Goal: Task Accomplishment & Management: Manage account settings

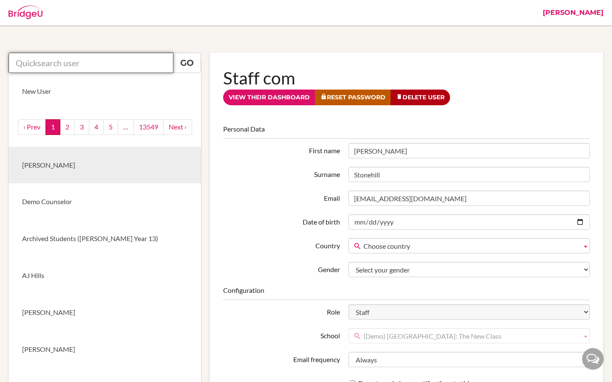
click at [95, 61] on input "text" at bounding box center [90, 63] width 165 height 20
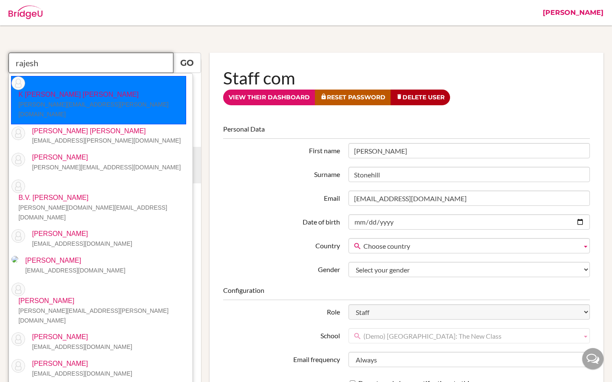
click at [61, 58] on input "rajesh" at bounding box center [90, 63] width 165 height 20
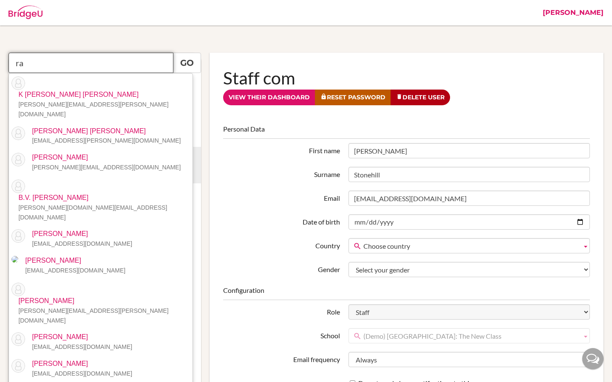
type input "r"
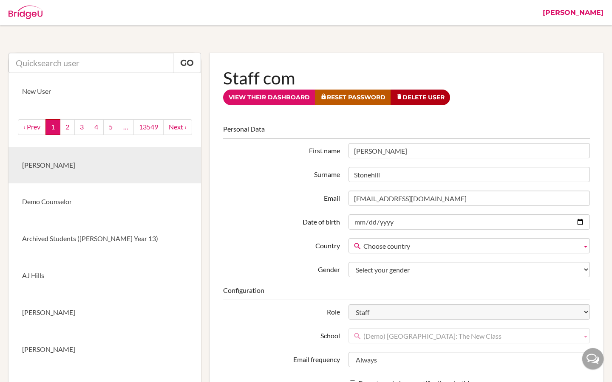
click at [595, 11] on link "[PERSON_NAME]" at bounding box center [572, 12] width 69 height 25
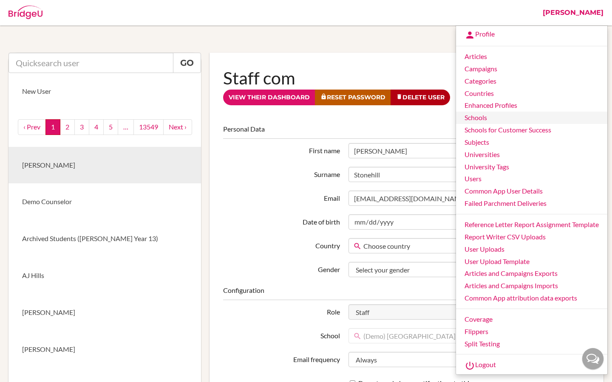
click at [471, 117] on link "Schools" at bounding box center [531, 118] width 151 height 12
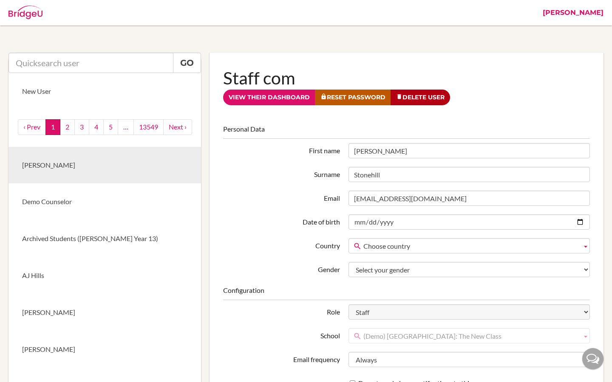
click at [594, 12] on link "[PERSON_NAME]" at bounding box center [572, 12] width 69 height 25
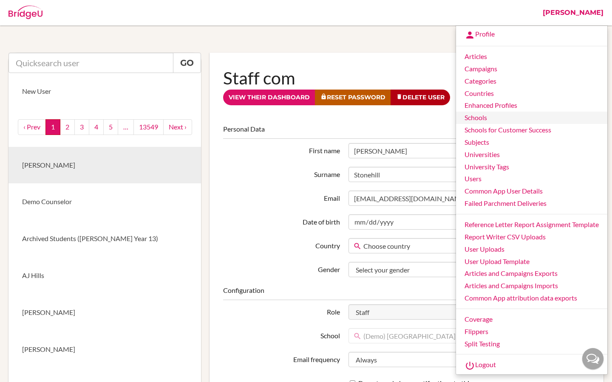
click at [466, 119] on link "Schools" at bounding box center [531, 118] width 151 height 12
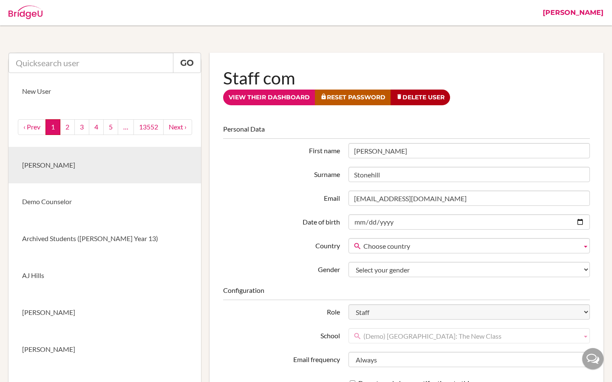
click at [597, 17] on link "[PERSON_NAME]" at bounding box center [572, 12] width 69 height 25
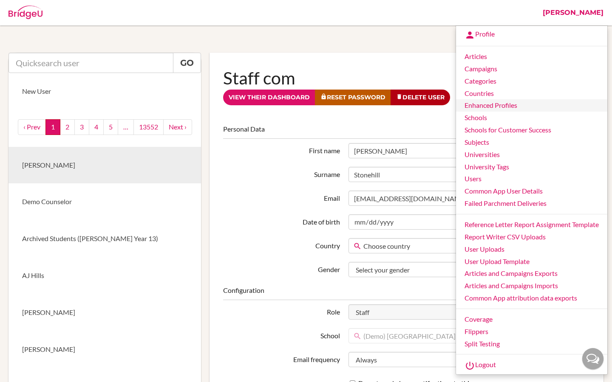
click at [479, 108] on link "Enhanced Profiles" at bounding box center [531, 105] width 151 height 12
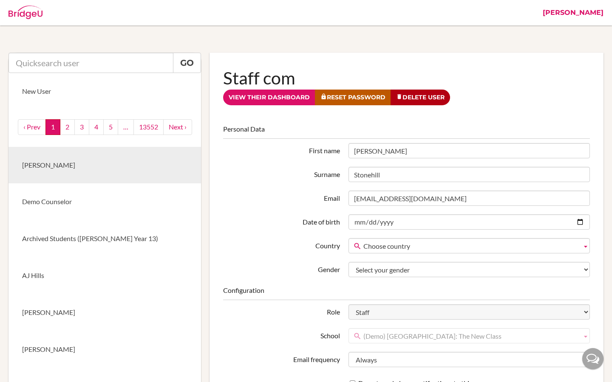
click at [599, 11] on link "[PERSON_NAME]" at bounding box center [572, 12] width 69 height 25
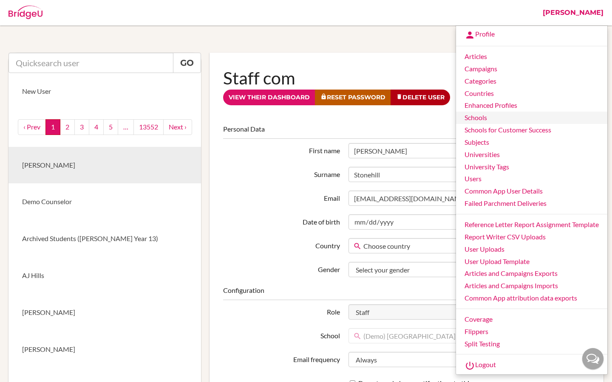
click at [472, 119] on link "Schools" at bounding box center [531, 118] width 151 height 12
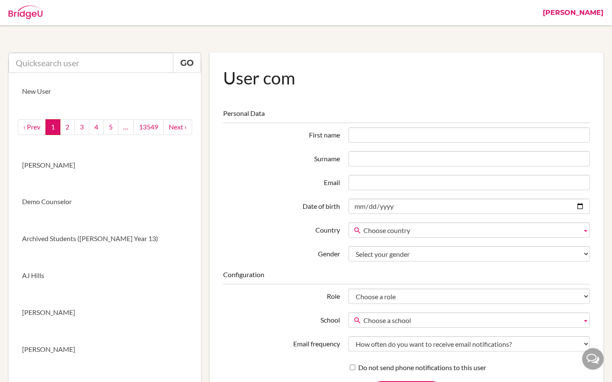
click at [600, 16] on link "[PERSON_NAME]" at bounding box center [572, 12] width 69 height 25
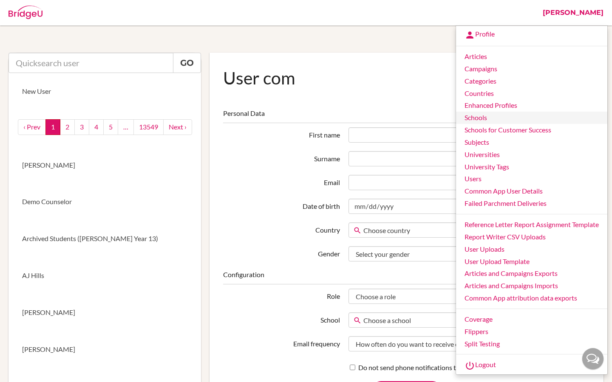
click at [475, 120] on link "Schools" at bounding box center [531, 118] width 151 height 12
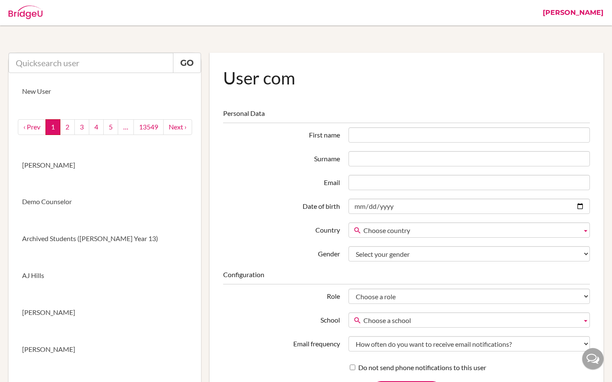
click at [595, 12] on link "[PERSON_NAME]" at bounding box center [572, 12] width 69 height 25
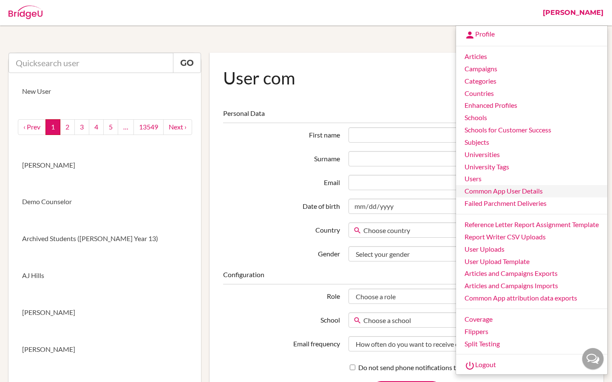
click at [481, 188] on link "Common App User Details" at bounding box center [531, 191] width 151 height 12
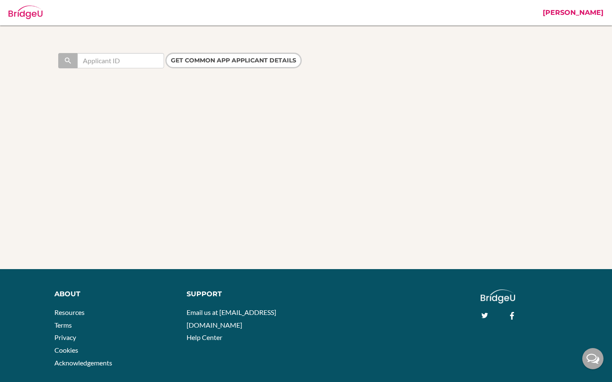
click at [595, 11] on link "[PERSON_NAME]" at bounding box center [572, 12] width 69 height 25
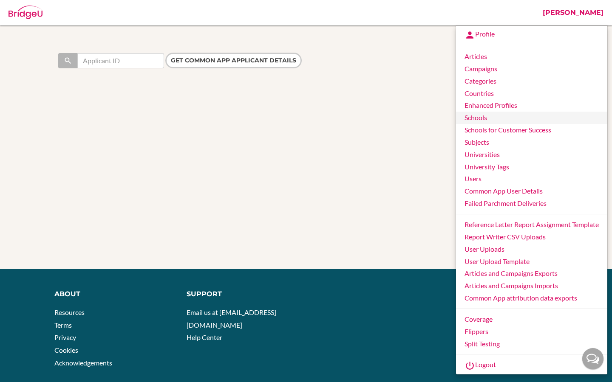
click at [474, 120] on link "Schools" at bounding box center [531, 118] width 151 height 12
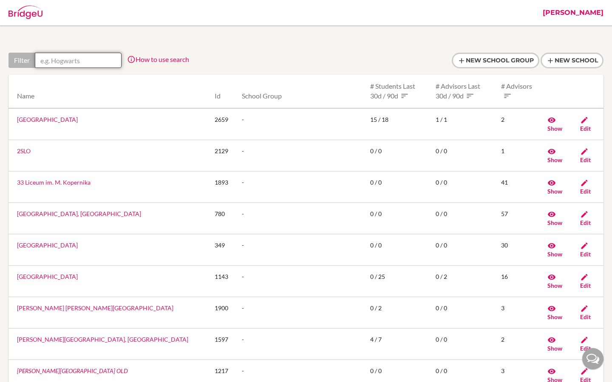
click at [99, 63] on input "text" at bounding box center [78, 60] width 87 height 15
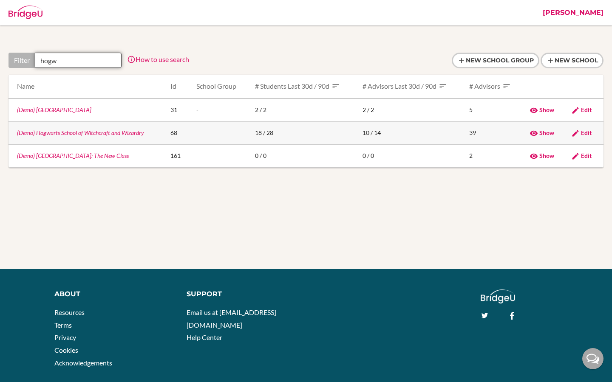
type input "hogw"
click at [103, 133] on link "(Demo) Hogwarts School of Witchcraft and Wizardry" at bounding box center [80, 132] width 127 height 7
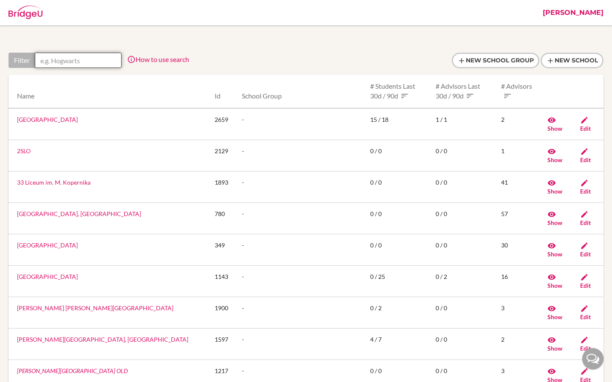
click at [103, 54] on input "text" at bounding box center [78, 60] width 87 height 15
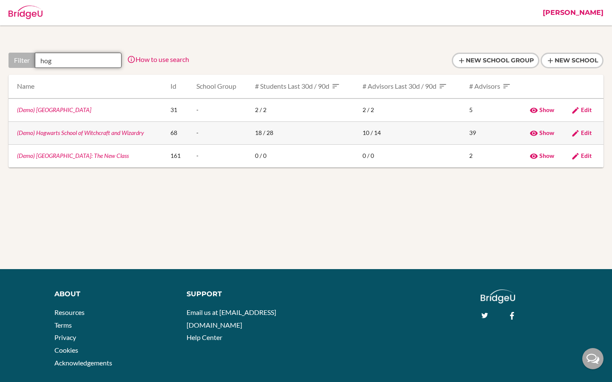
type input "hog"
click at [91, 133] on link "(Demo) Hogwarts School of Witchcraft and Wizardry" at bounding box center [80, 132] width 127 height 7
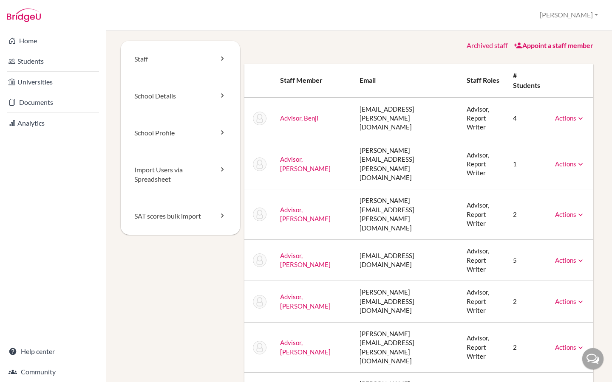
click at [572, 117] on link "Actions" at bounding box center [570, 118] width 30 height 8
drag, startPoint x: 461, startPoint y: 46, endPoint x: 505, endPoint y: 46, distance: 43.3
click at [505, 46] on div "Archived staff Appoint a staff member" at bounding box center [418, 46] width 349 height 10
copy link "Archived staff"
click at [489, 46] on link "Archived staff" at bounding box center [486, 45] width 41 height 8
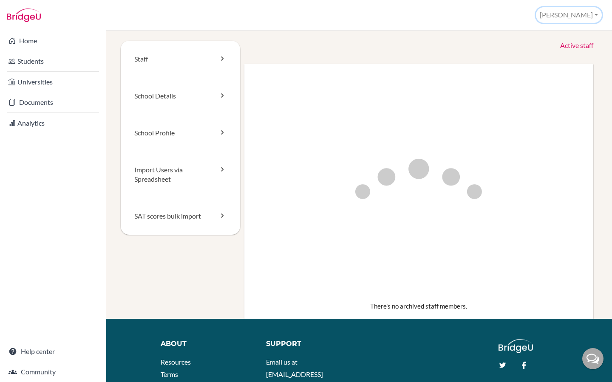
click at [591, 11] on button "[PERSON_NAME]" at bounding box center [569, 15] width 66 height 16
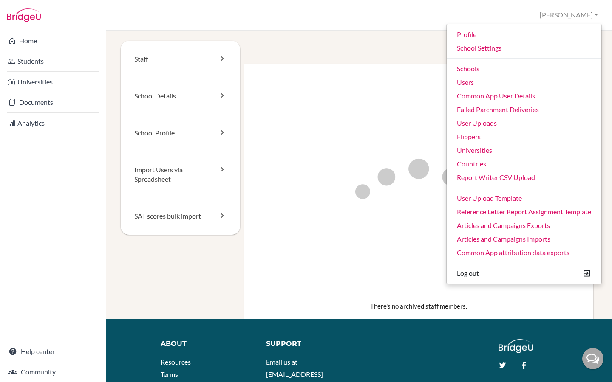
click at [308, 79] on img at bounding box center [418, 187] width 229 height 229
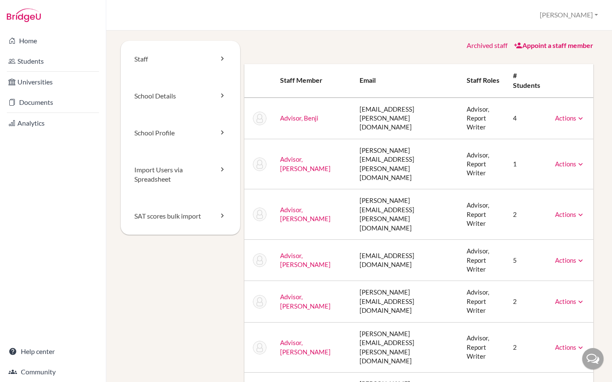
click at [556, 322] on td "Actions Message Reset Password Archive" at bounding box center [570, 347] width 45 height 51
click at [494, 46] on link "Archived staff" at bounding box center [486, 45] width 41 height 8
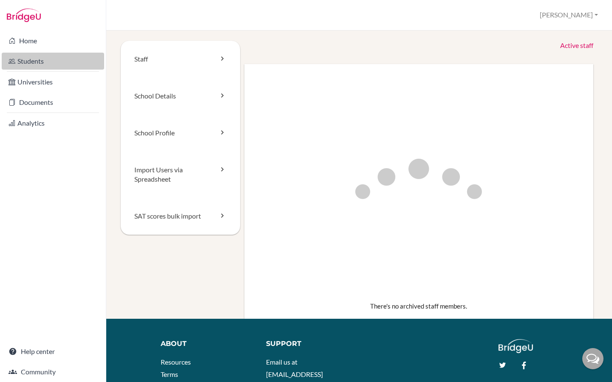
click at [63, 63] on link "Students" at bounding box center [53, 61] width 102 height 17
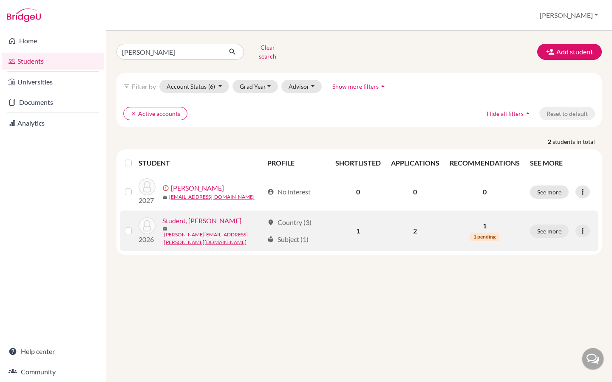
click at [187, 221] on link "Student, [PERSON_NAME]" at bounding box center [201, 221] width 79 height 10
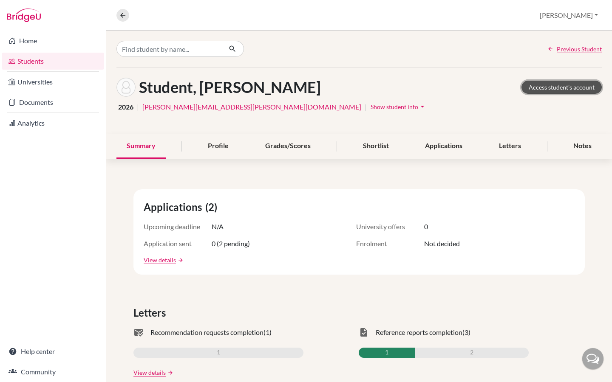
click at [574, 89] on link "Access student's account" at bounding box center [561, 87] width 80 height 13
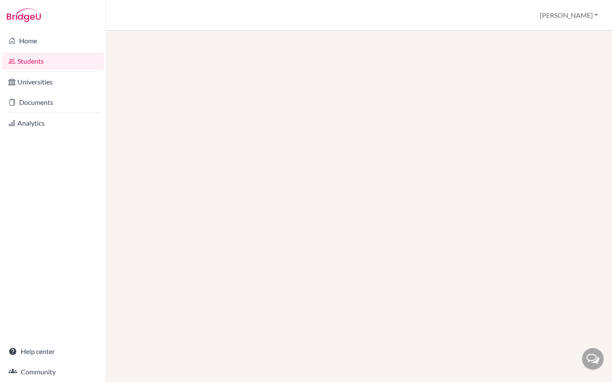
click at [43, 62] on link "Students" at bounding box center [53, 61] width 102 height 17
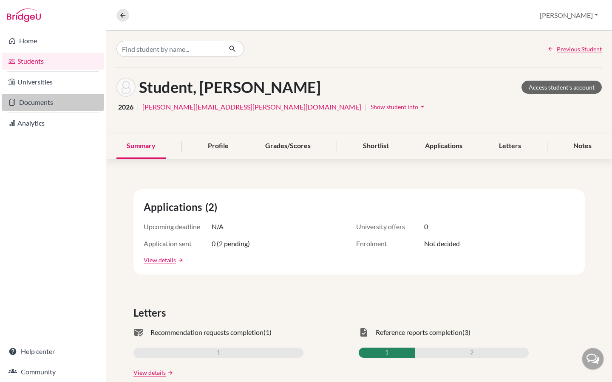
click at [40, 110] on link "Documents" at bounding box center [53, 102] width 102 height 17
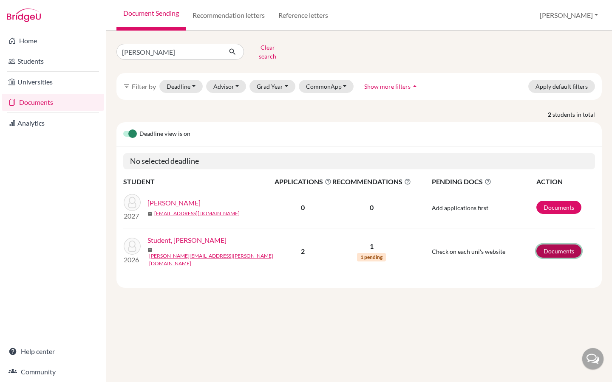
click at [557, 245] on link "Documents" at bounding box center [558, 251] width 45 height 13
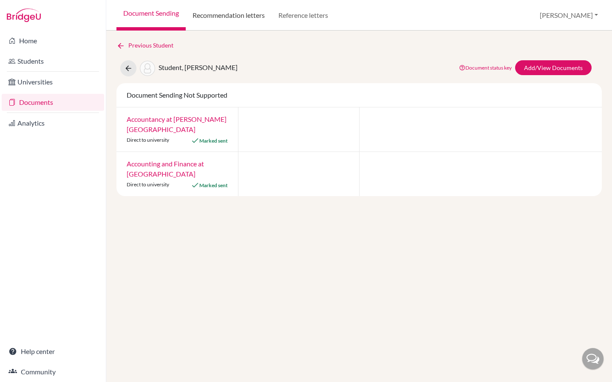
click at [237, 17] on link "Recommendation letters" at bounding box center [229, 15] width 86 height 31
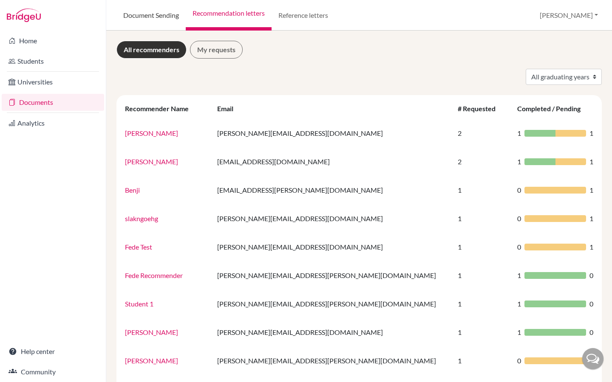
click at [135, 17] on link "Document Sending" at bounding box center [150, 15] width 69 height 31
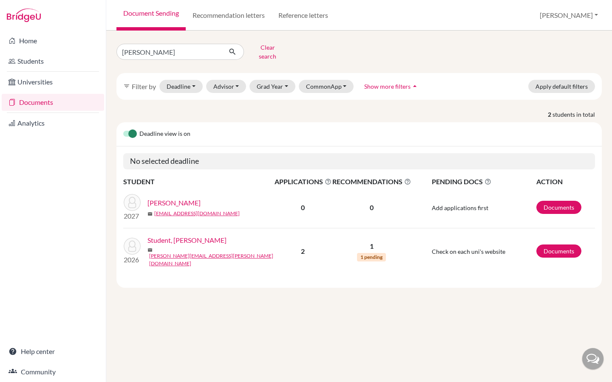
click at [174, 237] on link "Student, [PERSON_NAME]" at bounding box center [186, 240] width 79 height 10
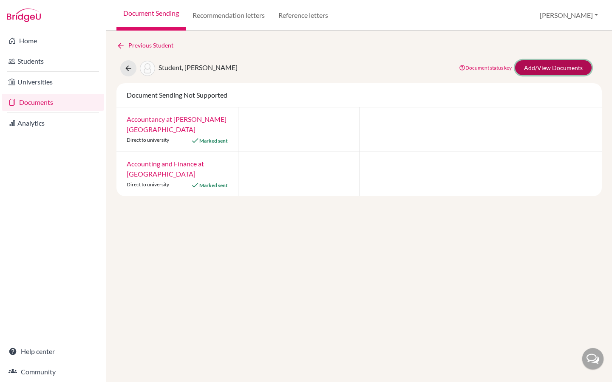
click at [540, 64] on link "Add/View Documents" at bounding box center [553, 67] width 76 height 15
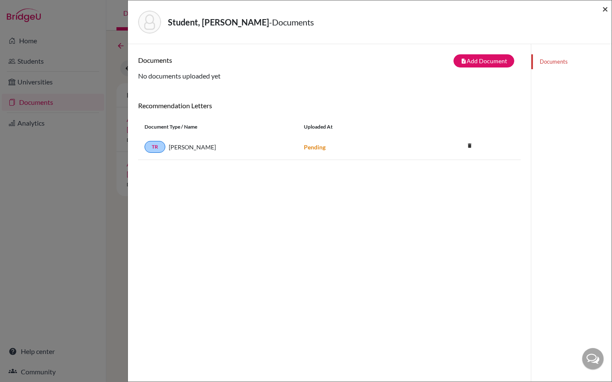
click at [602, 8] on span "×" at bounding box center [605, 9] width 6 height 12
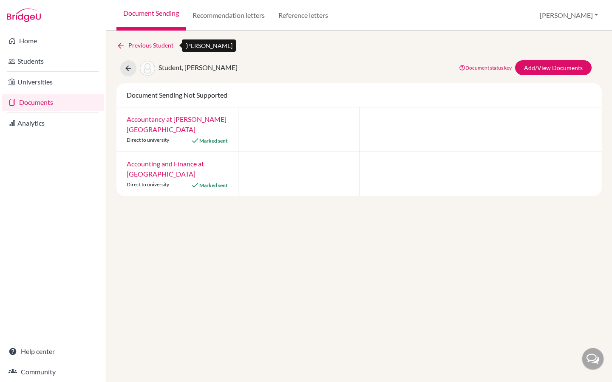
click at [153, 47] on link "Previous Student" at bounding box center [148, 45] width 64 height 9
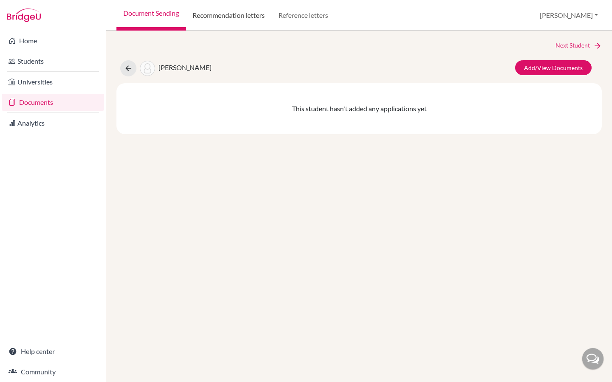
click at [240, 19] on link "Recommendation letters" at bounding box center [229, 15] width 86 height 31
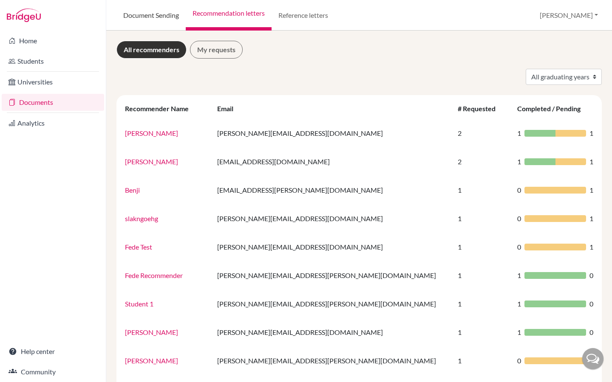
click at [148, 14] on link "Document Sending" at bounding box center [150, 15] width 69 height 31
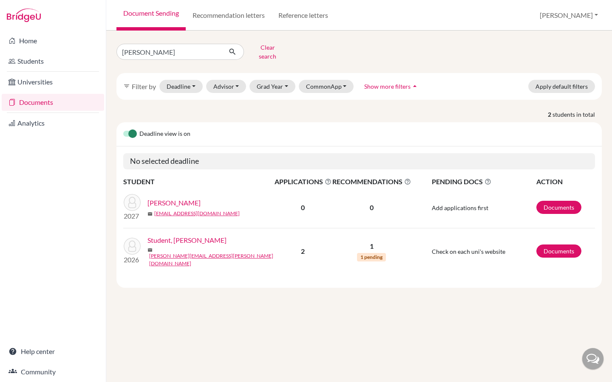
click at [170, 236] on link "Student, [PERSON_NAME]" at bounding box center [186, 240] width 79 height 10
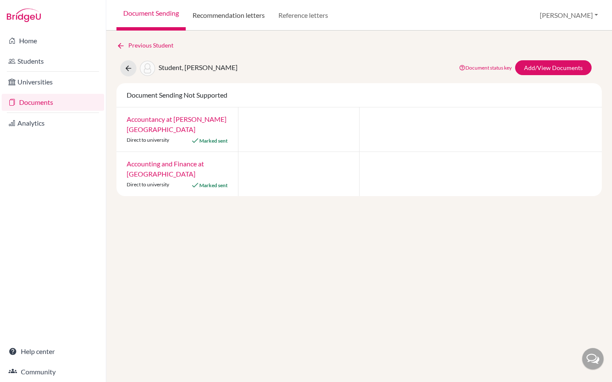
click at [221, 16] on link "Recommendation letters" at bounding box center [229, 15] width 86 height 31
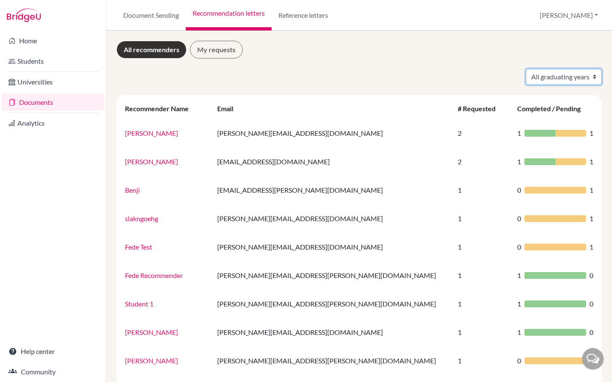
click at [545, 77] on select "All graduating years 2010 2019 2020 2021 2022 2025 2026 2027" at bounding box center [564, 77] width 76 height 16
click at [164, 18] on link "Document Sending" at bounding box center [150, 15] width 69 height 31
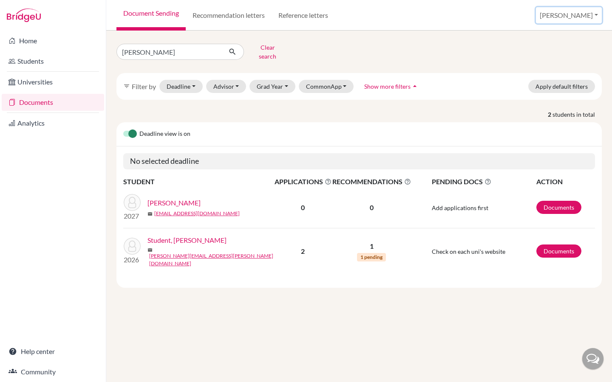
click at [586, 17] on button "[PERSON_NAME]" at bounding box center [569, 15] width 66 height 16
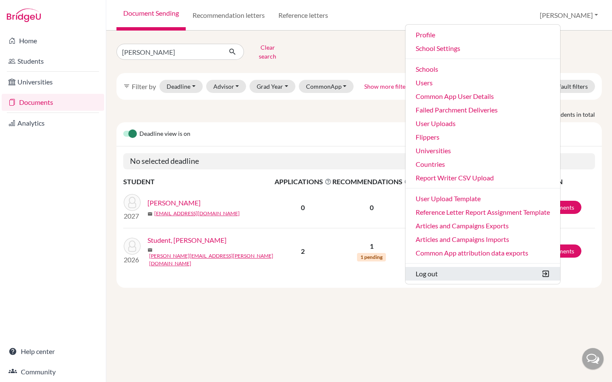
click at [462, 273] on button "Log out" at bounding box center [482, 274] width 155 height 14
